Goal: Task Accomplishment & Management: Complete application form

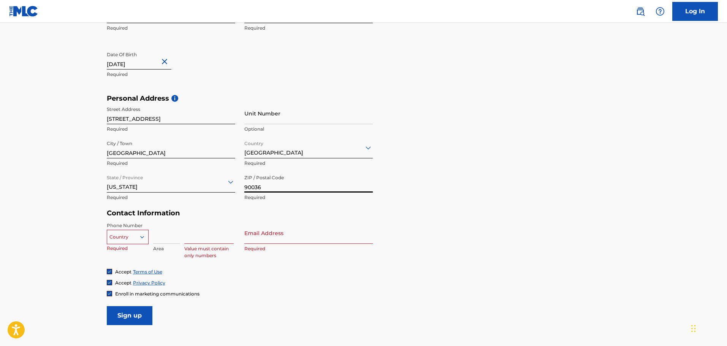
type input "90036"
click at [138, 241] on div "Country" at bounding box center [128, 235] width 42 height 11
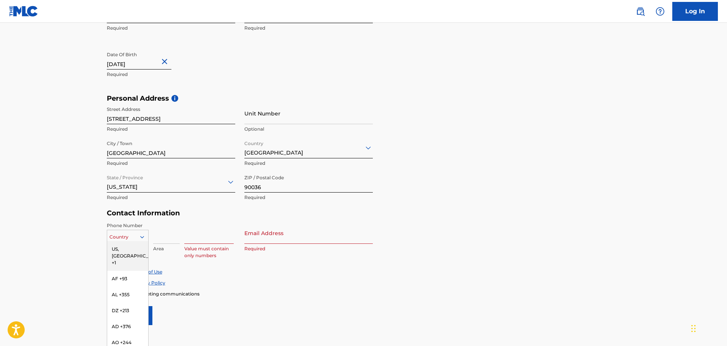
scroll to position [200, 0]
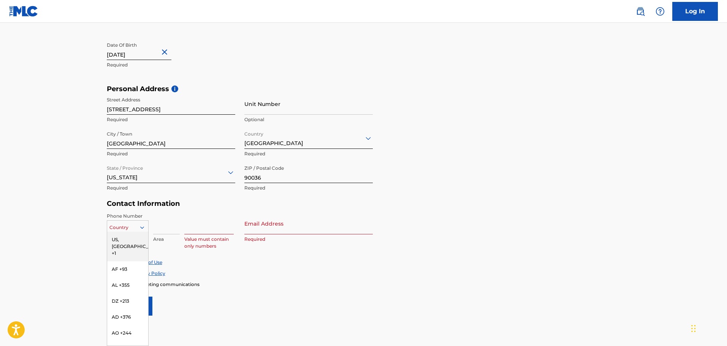
click at [135, 242] on div "US, [GEOGRAPHIC_DATA] +1" at bounding box center [127, 247] width 41 height 30
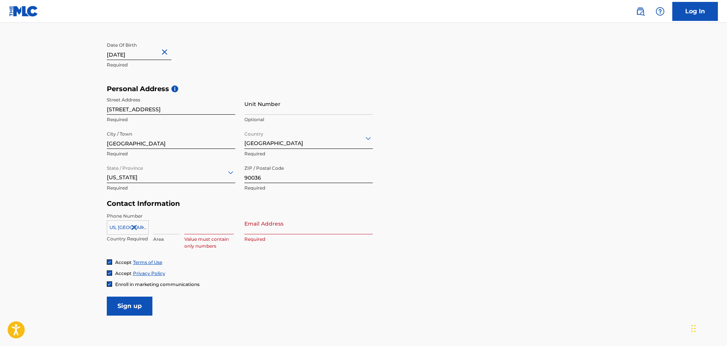
click at [166, 230] on input at bounding box center [166, 224] width 27 height 22
type input "559"
type input "9601125"
type input "[EMAIL_ADDRESS][DOMAIN_NAME]"
click at [116, 285] on span "Enroll in marketing communications" at bounding box center [157, 285] width 84 height 6
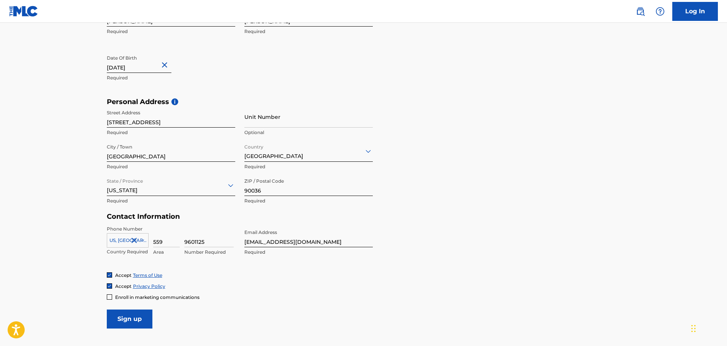
scroll to position [248, 0]
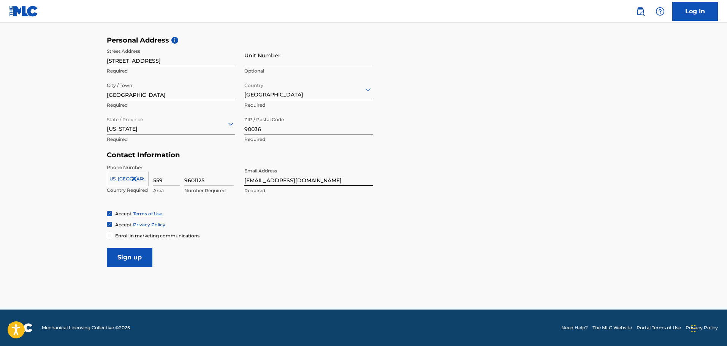
click at [145, 254] on input "Sign up" at bounding box center [130, 257] width 46 height 19
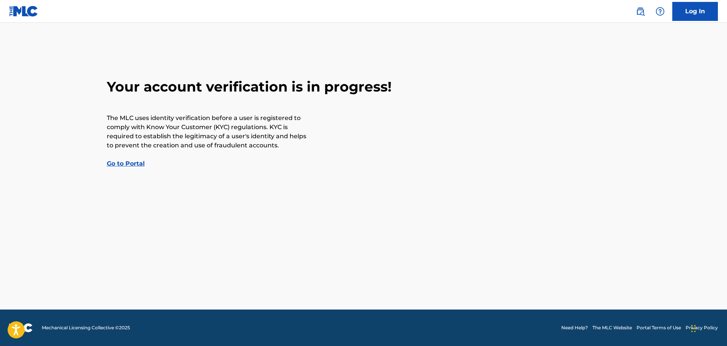
click at [124, 165] on link "Go to Portal" at bounding box center [126, 163] width 38 height 7
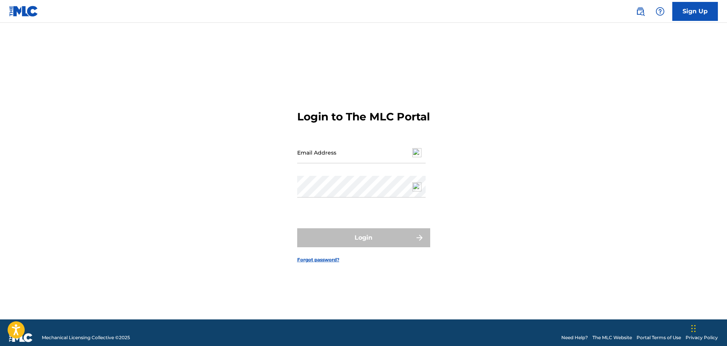
drag, startPoint x: 364, startPoint y: 164, endPoint x: 339, endPoint y: 161, distance: 25.7
click at [364, 163] on input "Email Address" at bounding box center [361, 153] width 129 height 22
paste input "[EMAIL_ADDRESS][DOMAIN_NAME]"
type input "[EMAIL_ADDRESS][DOMAIN_NAME]"
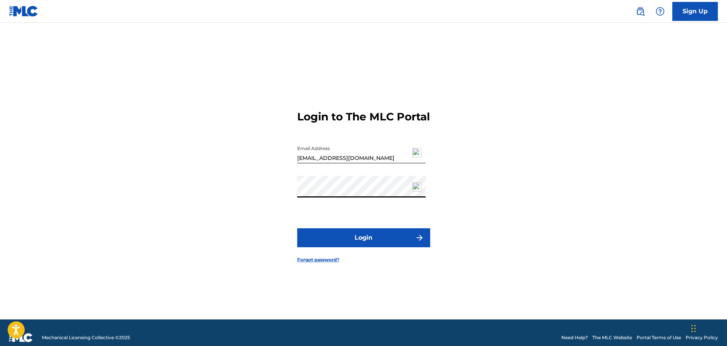
click at [331, 241] on button "Login" at bounding box center [363, 238] width 133 height 19
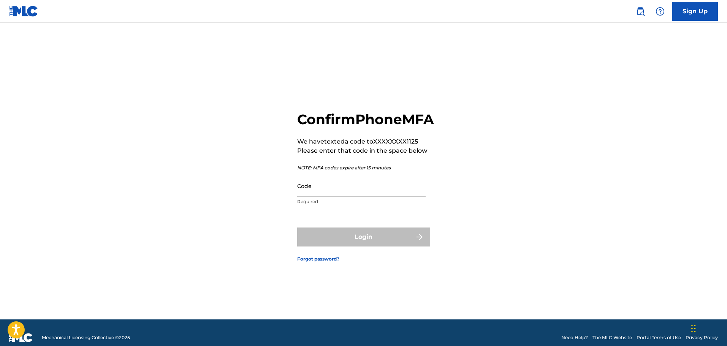
click at [333, 197] on input "Code" at bounding box center [361, 186] width 129 height 22
click at [316, 196] on input "Code" at bounding box center [361, 186] width 129 height 22
click at [280, 199] on div "Confirm Phone MFA We have texted a code to XXXXXXXX1125 Please enter that code …" at bounding box center [364, 181] width 532 height 278
click at [336, 197] on input "Code" at bounding box center [361, 186] width 129 height 22
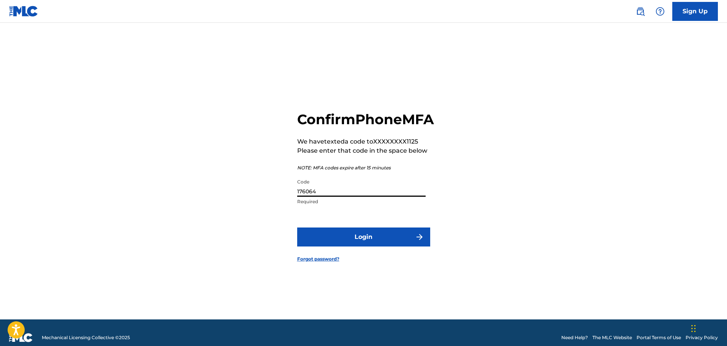
type input "176064"
click at [297, 228] on button "Login" at bounding box center [363, 237] width 133 height 19
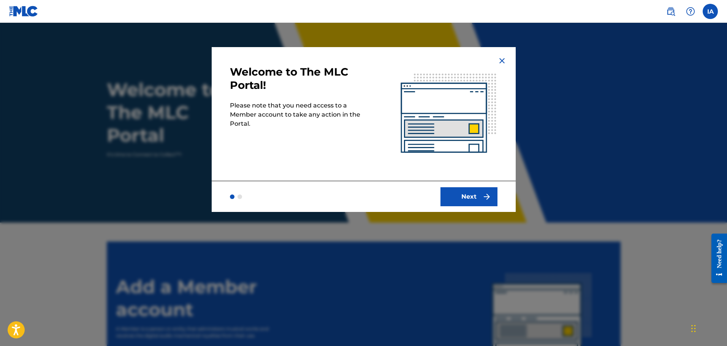
click at [460, 196] on button "Next" at bounding box center [469, 196] width 57 height 19
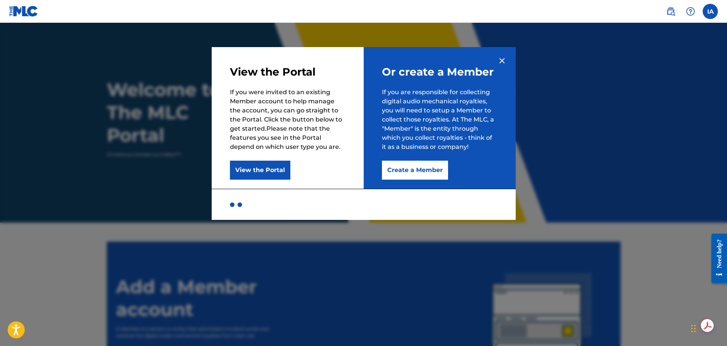
click at [398, 170] on button "Create a Member" at bounding box center [415, 170] width 66 height 19
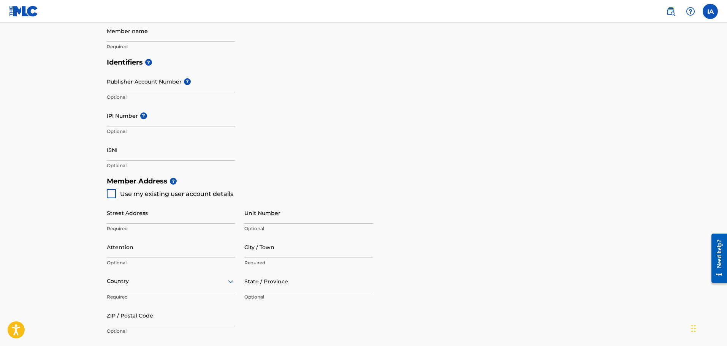
scroll to position [190, 0]
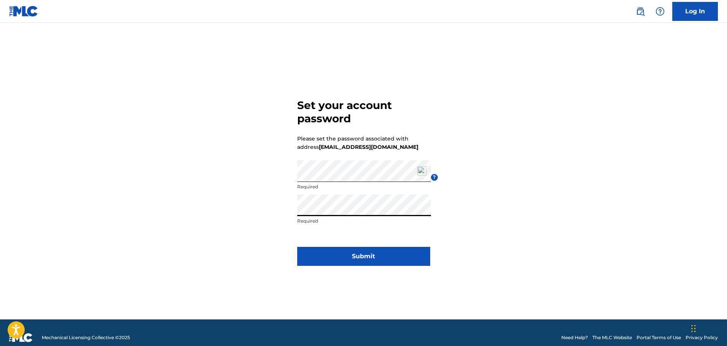
click at [320, 251] on button "Submit" at bounding box center [363, 256] width 133 height 19
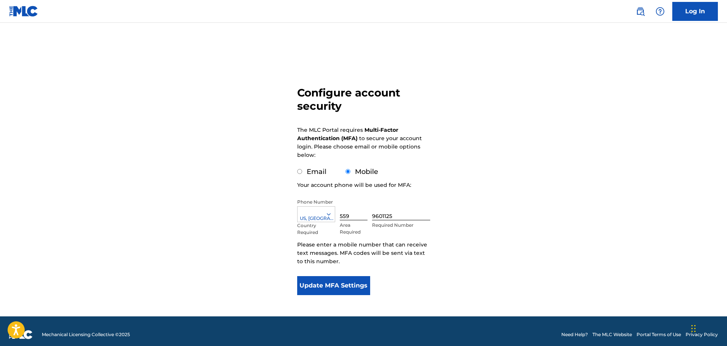
scroll to position [19, 0]
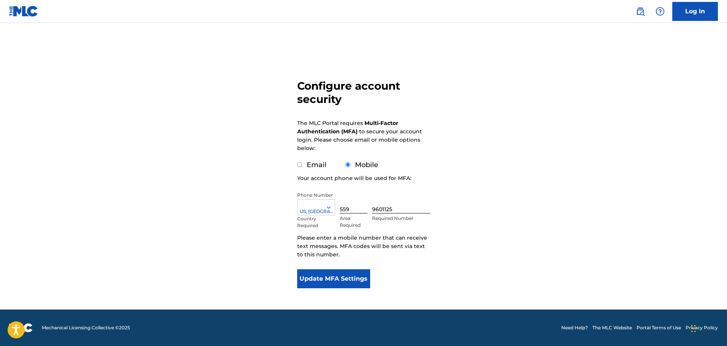
click at [338, 273] on button "Update MFA Settings" at bounding box center [333, 279] width 73 height 19
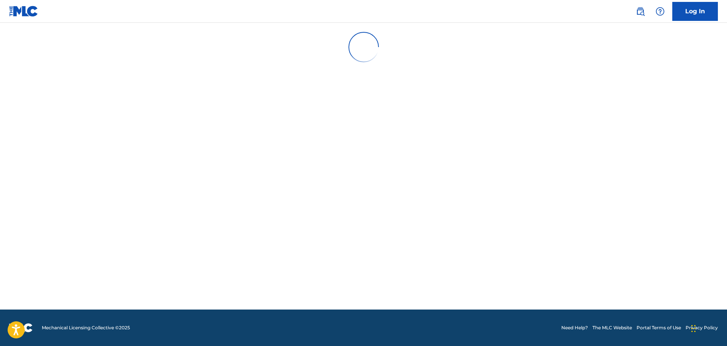
scroll to position [0, 0]
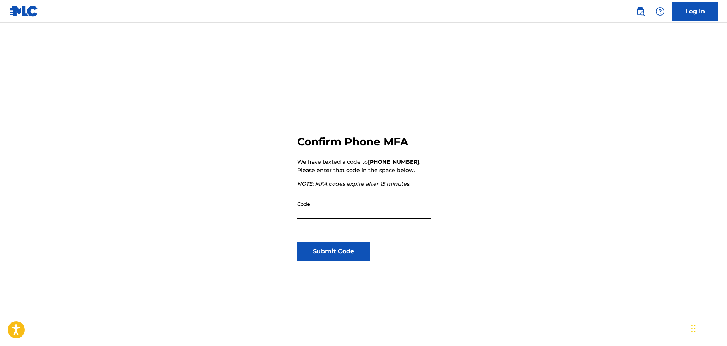
click at [305, 213] on input "Code" at bounding box center [364, 208] width 134 height 22
type input "774941"
click at [337, 247] on button "Submit Code" at bounding box center [333, 251] width 73 height 19
